Goal: Check status: Check status

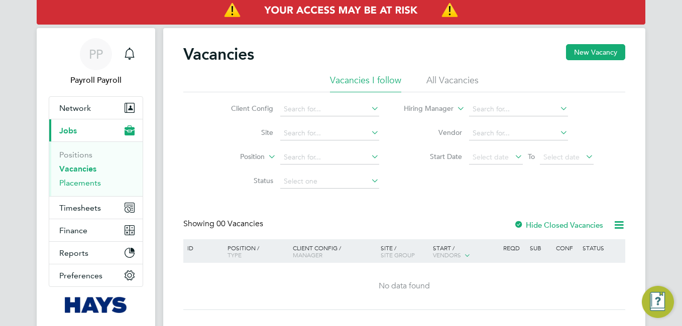
click at [75, 183] on link "Placements" at bounding box center [80, 183] width 42 height 10
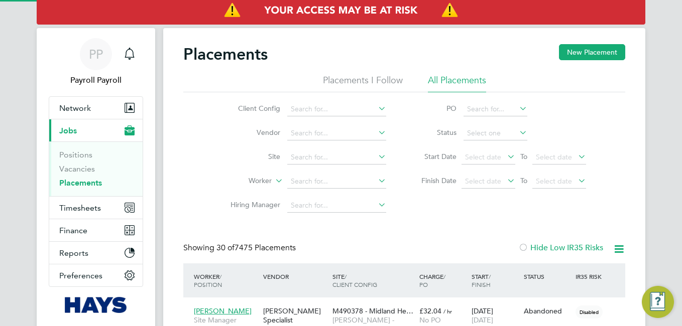
click at [445, 83] on li "All Placements" at bounding box center [457, 83] width 58 height 18
click at [300, 182] on input at bounding box center [336, 182] width 99 height 14
paste input "[PERSON_NAME]"
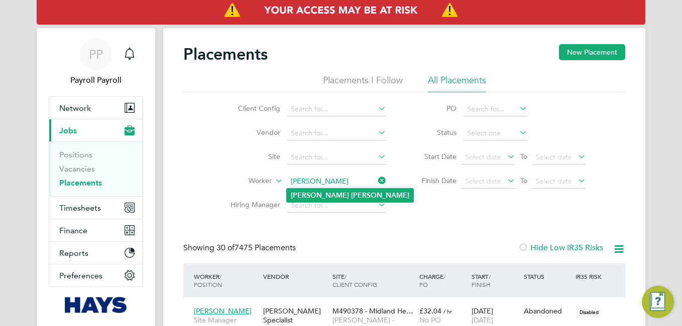
type input "[PERSON_NAME]"
click at [351, 195] on b "Dickinson" at bounding box center [380, 195] width 58 height 9
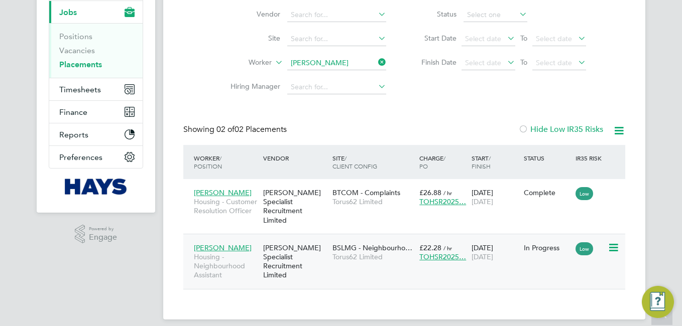
click at [321, 238] on div "[PERSON_NAME] Specialist Recruitment Limited" at bounding box center [294, 261] width 69 height 47
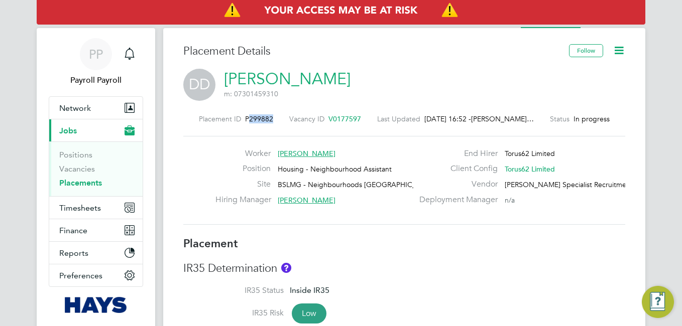
drag, startPoint x: 248, startPoint y: 119, endPoint x: 274, endPoint y: 120, distance: 25.6
click at [274, 120] on div "Placement ID P299882 Vacancy ID V0177597 Last Updated [DATE] 16:52 - [PERSON_NA…" at bounding box center [404, 118] width 442 height 9
copy span "299882"
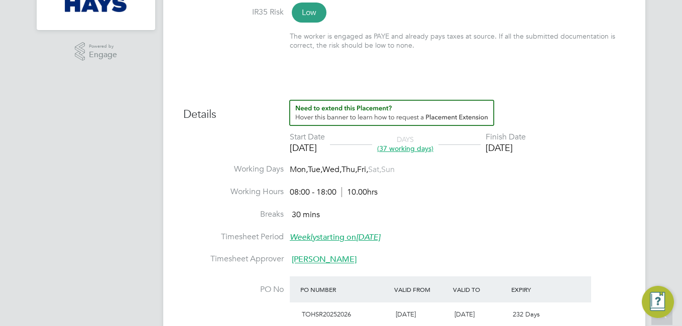
scroll to position [351, 0]
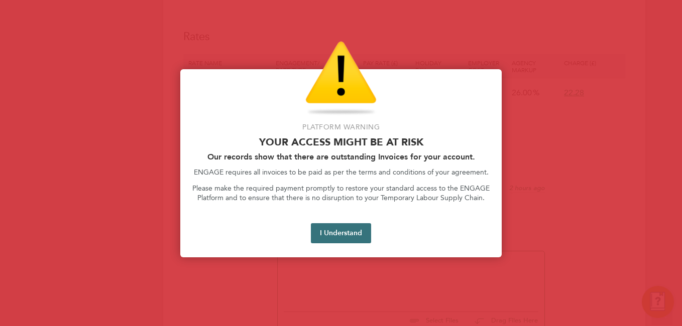
click at [346, 233] on button "I Understand" at bounding box center [341, 233] width 60 height 20
